Goal: Information Seeking & Learning: Learn about a topic

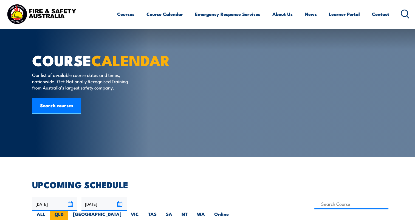
scroll to position [55, 0]
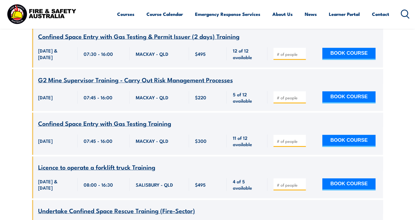
scroll to position [1524, 0]
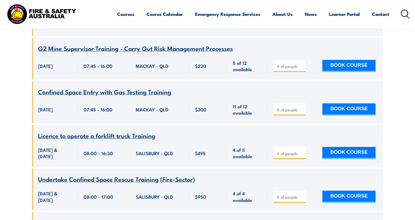
click at [137, 131] on span "Licence to operate a forklift truck Training" at bounding box center [96, 135] width 117 height 9
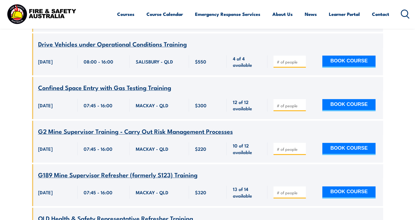
scroll to position [4458, 0]
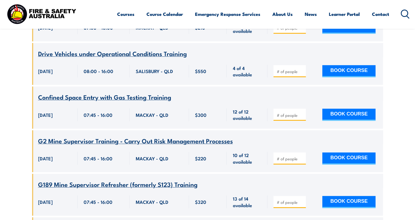
click at [117, 58] on span "Drive Vehicles under Operational Conditions Training" at bounding box center [112, 53] width 149 height 9
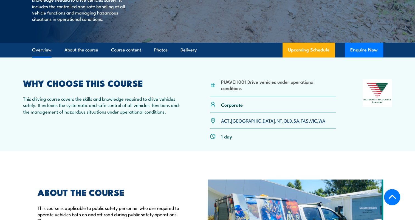
scroll to position [110, 0]
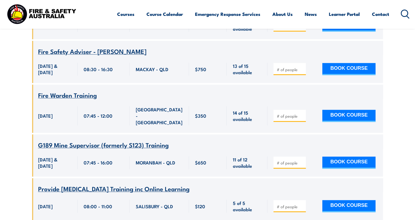
scroll to position [4924, 0]
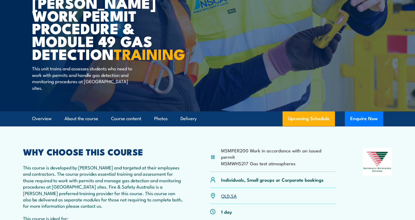
scroll to position [55, 0]
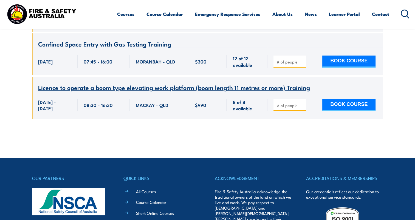
scroll to position [8178, 0]
